Goal: Transaction & Acquisition: Purchase product/service

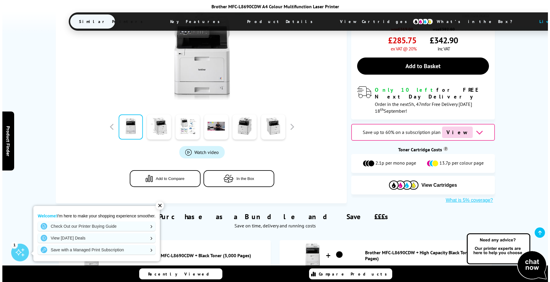
scroll to position [207, 0]
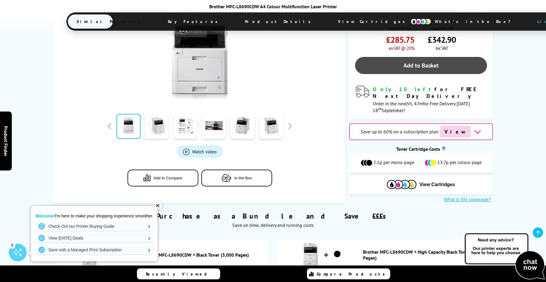
click at [406, 57] on link "Add to Basket" at bounding box center [421, 65] width 132 height 17
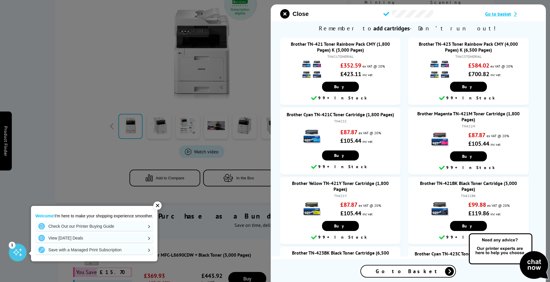
click at [500, 12] on span "Go to basket" at bounding box center [498, 14] width 26 height 6
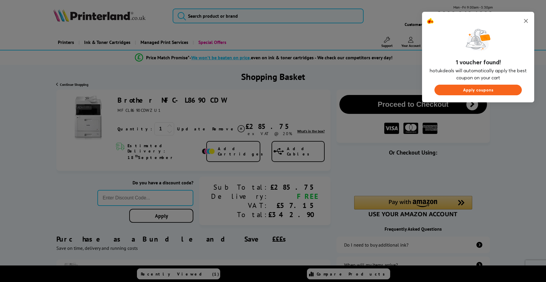
type input "666"
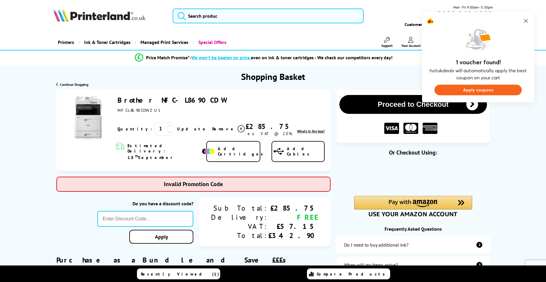
type input "GSFIVEPR"
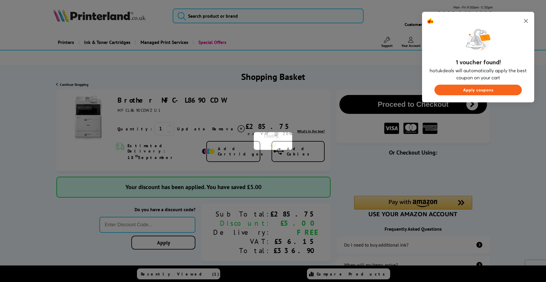
type input "666"
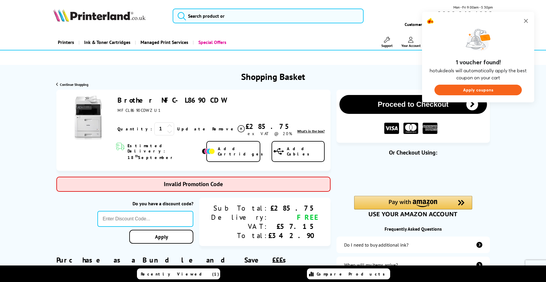
type input "PRINTERFIVE"
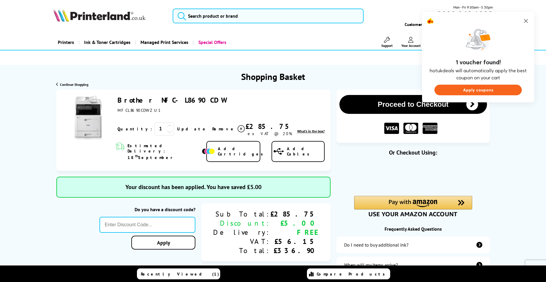
type input "666"
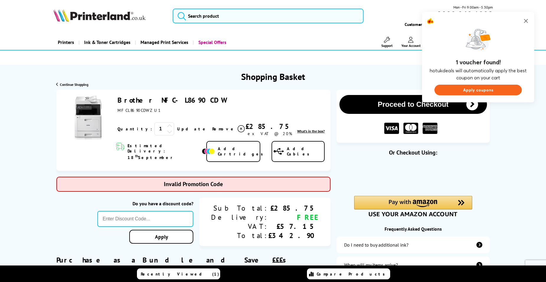
type input "PRINTER5"
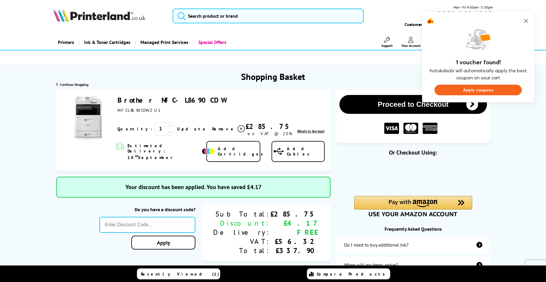
type input "666"
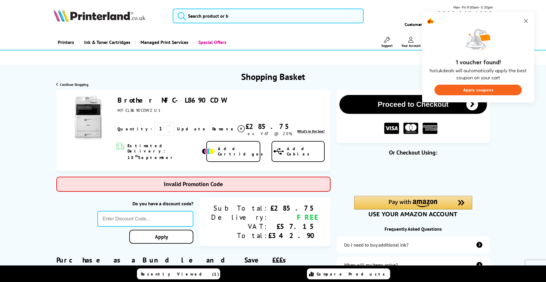
type input "SELECT10"
type input "666"
type input "LOYALTY2025"
type input "666"
type input "CONS10"
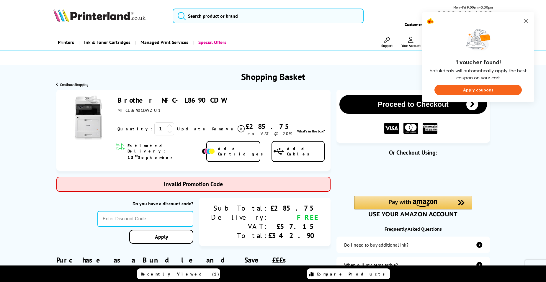
type input "666"
type input "laser10"
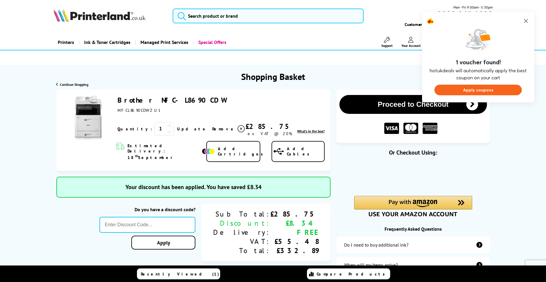
type input "666"
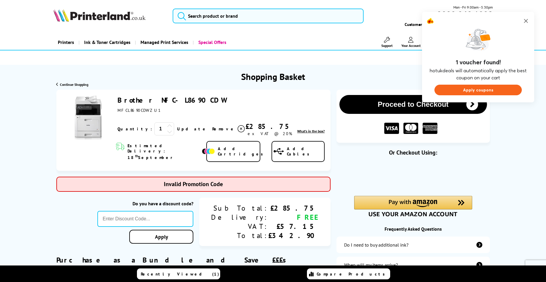
type input "Twitter10"
type input "666"
type input "XEROX10"
type input "666"
type input "Q2CL60"
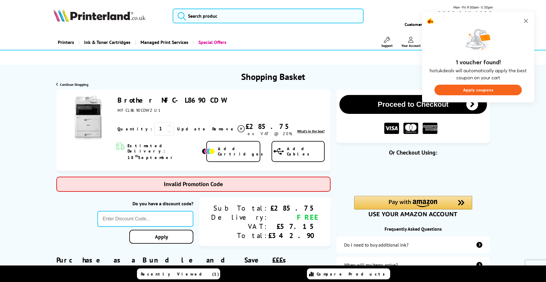
type input "666"
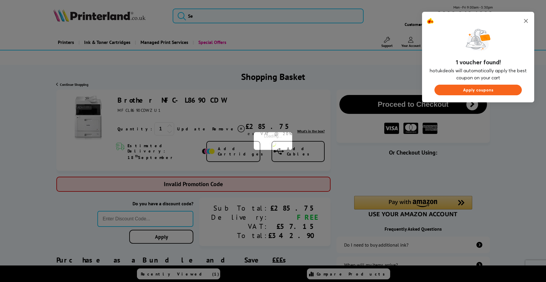
type input "laser10"
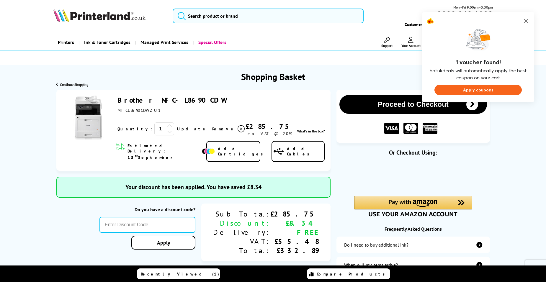
click at [527, 20] on img at bounding box center [525, 20] width 7 height 7
